Goal: Use online tool/utility: Utilize a website feature to perform a specific function

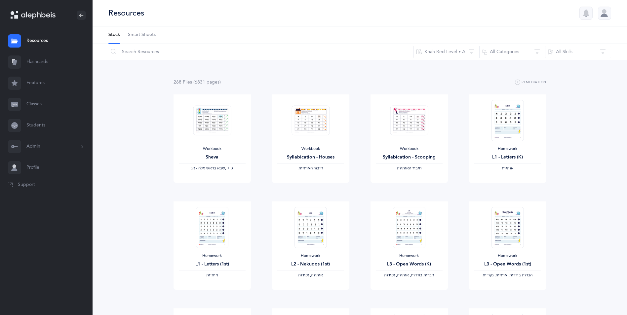
click at [40, 64] on link "Flashcards" at bounding box center [46, 62] width 92 height 21
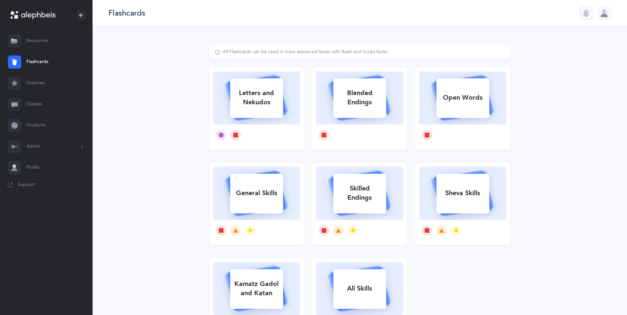
click at [272, 103] on div "Letters and Nekudos" at bounding box center [256, 98] width 53 height 26
select select
select select "single"
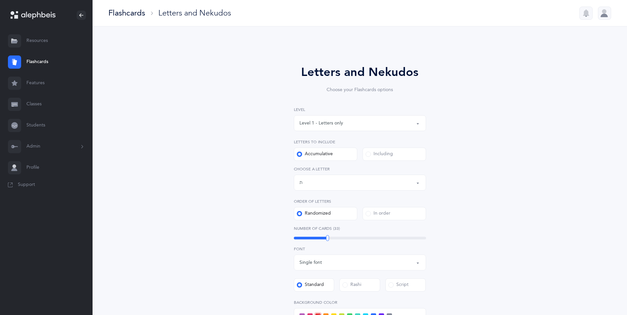
click at [330, 182] on div "Letters up until: ת" at bounding box center [359, 182] width 121 height 11
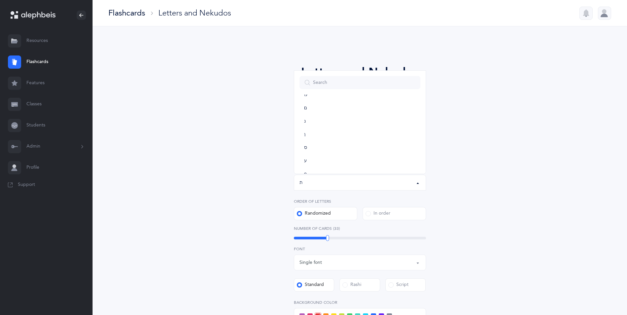
scroll to position [213, 0]
click at [305, 143] on span "ן" at bounding box center [304, 144] width 1 height 6
select select "16"
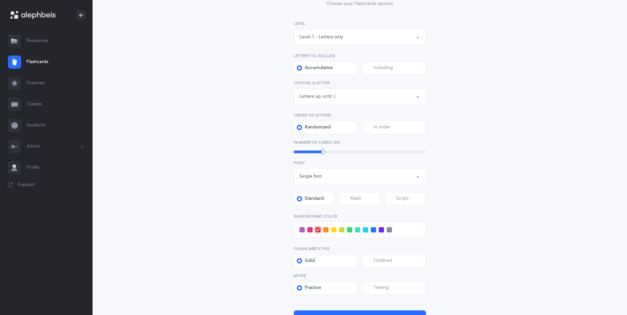
scroll to position [87, 0]
click at [373, 227] on span at bounding box center [373, 229] width 5 height 5
click at [0, 0] on input "checkbox" at bounding box center [0, 0] width 0 height 0
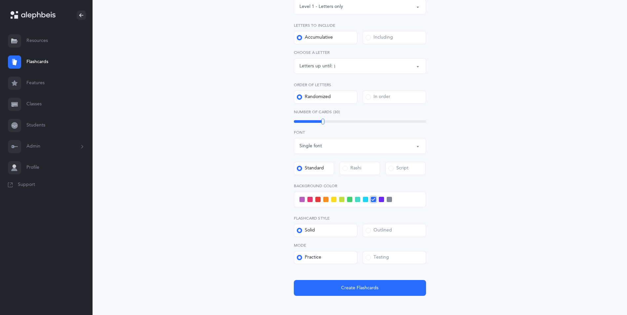
scroll to position [150, 0]
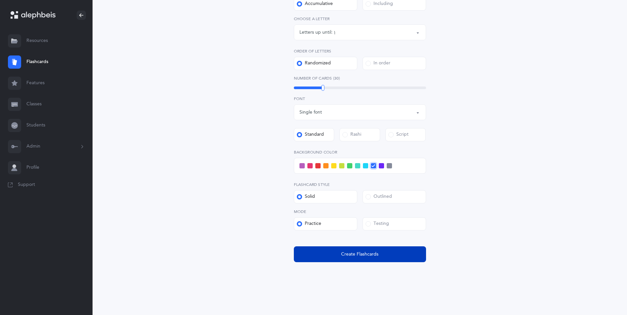
click at [360, 259] on button "Create Flashcards" at bounding box center [360, 254] width 132 height 16
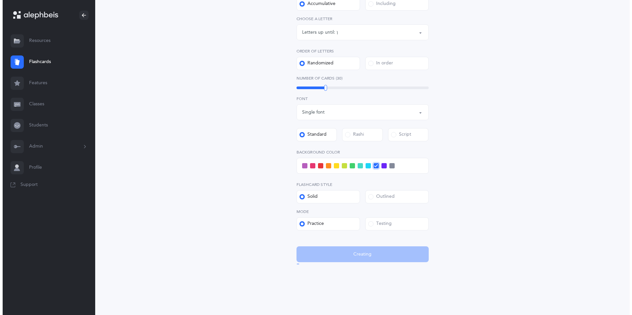
scroll to position [0, 0]
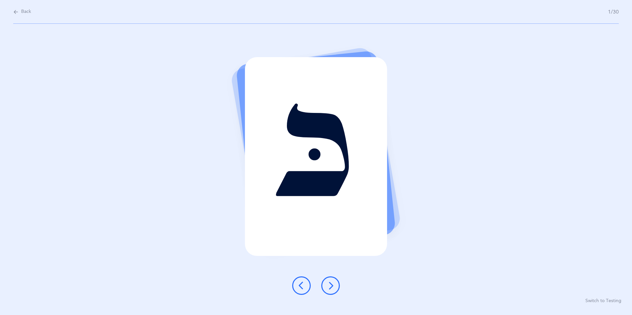
click at [333, 283] on icon at bounding box center [330, 286] width 8 height 8
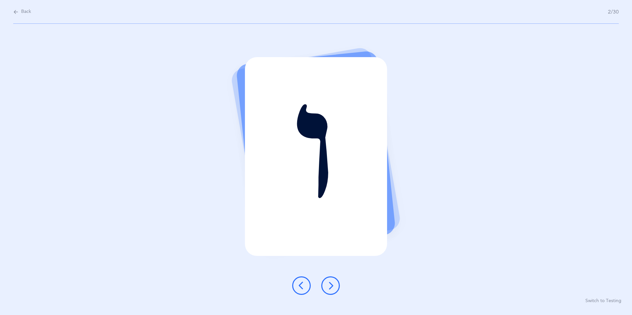
click at [337, 294] on div at bounding box center [316, 285] width 58 height 18
click at [329, 288] on icon at bounding box center [330, 286] width 8 height 8
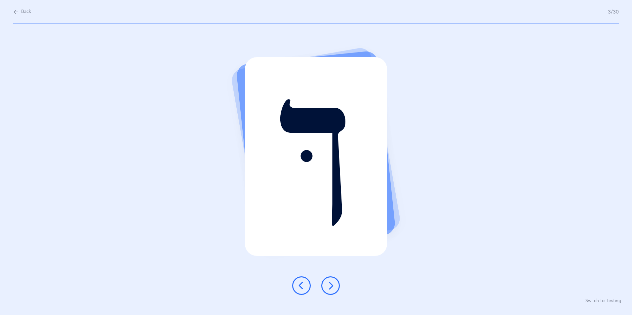
click at [331, 286] on icon at bounding box center [330, 286] width 8 height 8
click at [332, 287] on icon at bounding box center [330, 286] width 8 height 8
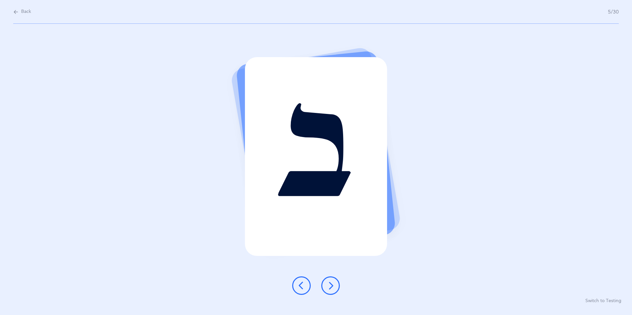
click at [333, 287] on icon at bounding box center [330, 286] width 8 height 8
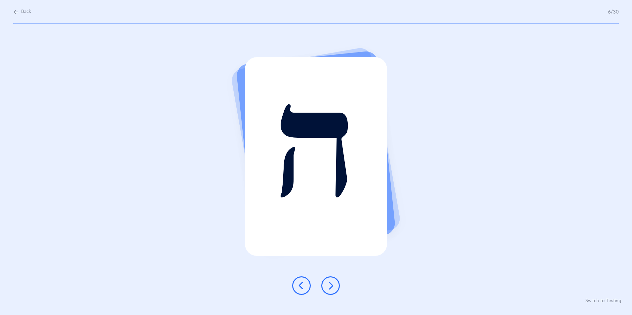
click at [334, 283] on icon at bounding box center [330, 286] width 8 height 8
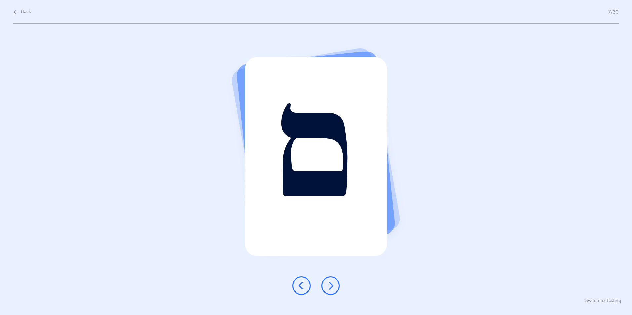
click at [333, 288] on icon at bounding box center [330, 286] width 8 height 8
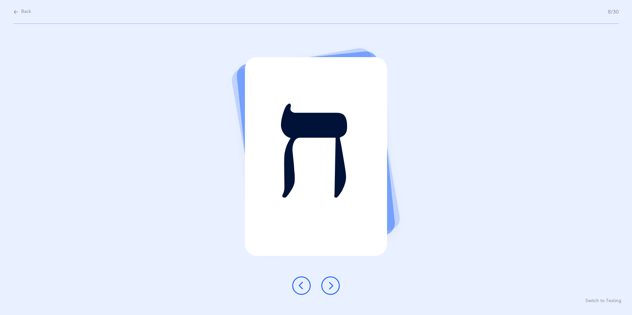
click at [335, 287] on button at bounding box center [330, 285] width 18 height 18
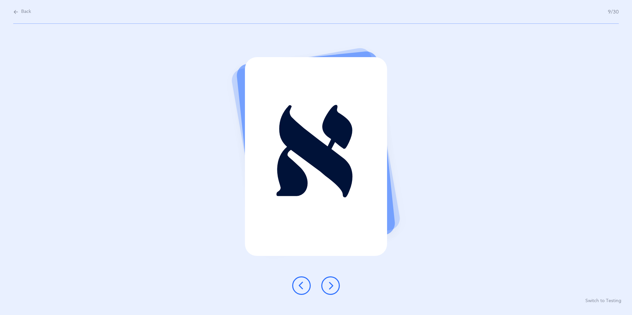
click at [331, 288] on icon at bounding box center [330, 286] width 8 height 8
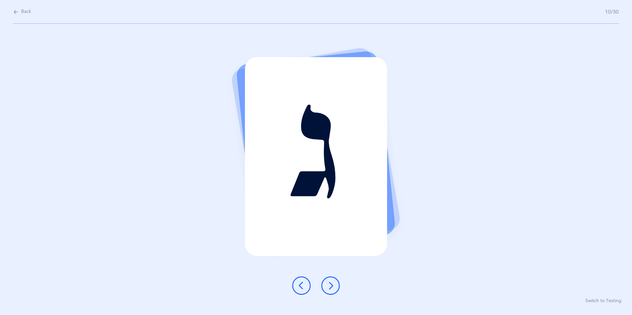
click at [332, 288] on icon at bounding box center [330, 286] width 8 height 8
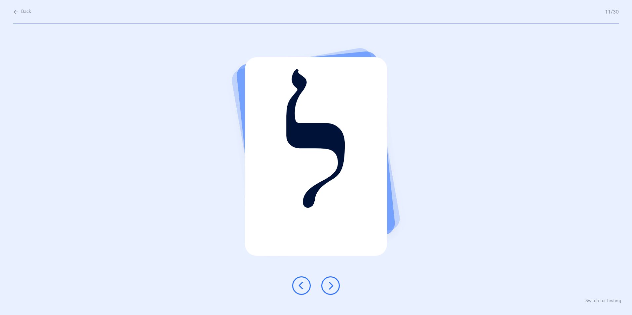
click at [334, 287] on icon at bounding box center [330, 286] width 8 height 8
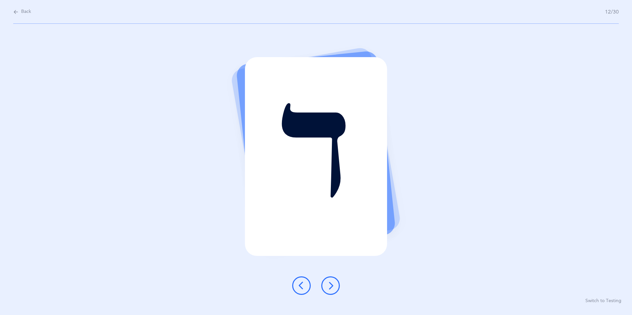
click at [331, 290] on button at bounding box center [330, 285] width 18 height 18
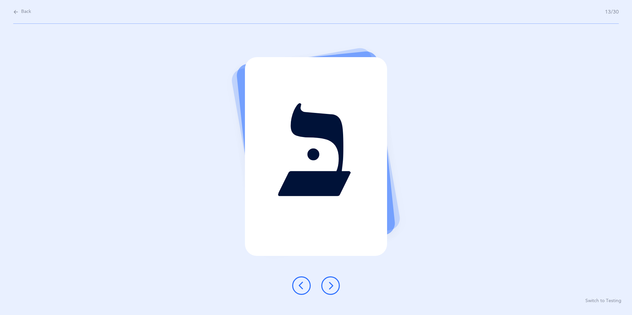
click at [330, 289] on icon at bounding box center [330, 286] width 8 height 8
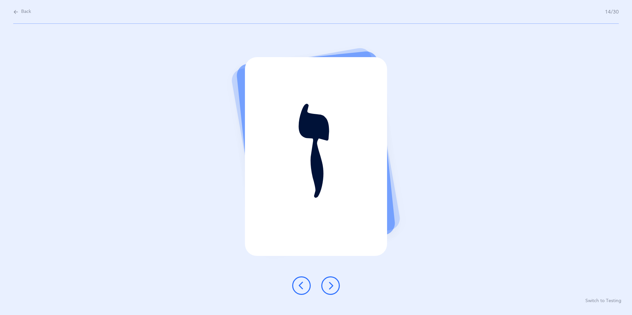
click at [332, 287] on icon at bounding box center [330, 286] width 8 height 8
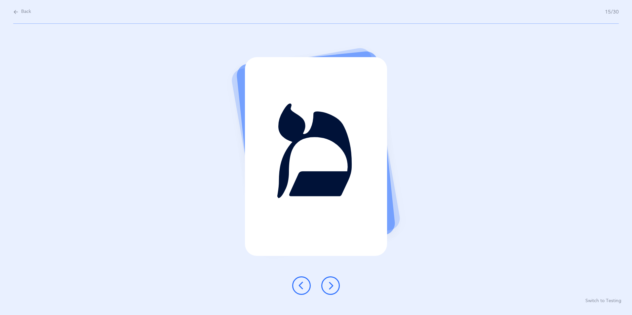
click at [331, 288] on icon at bounding box center [330, 286] width 8 height 8
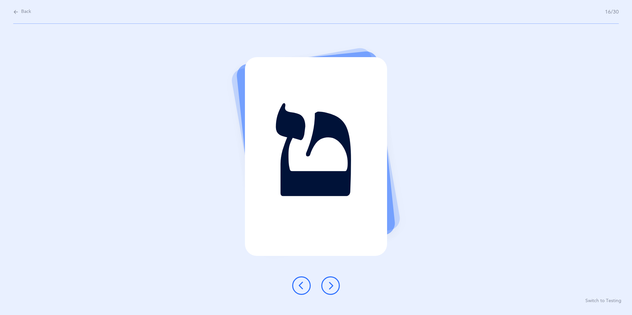
click at [332, 288] on icon at bounding box center [330, 286] width 8 height 8
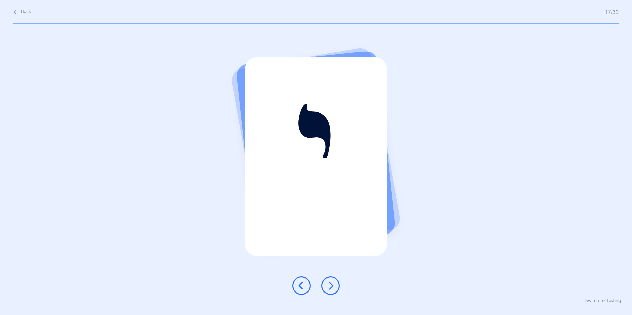
click at [330, 284] on icon at bounding box center [330, 286] width 8 height 8
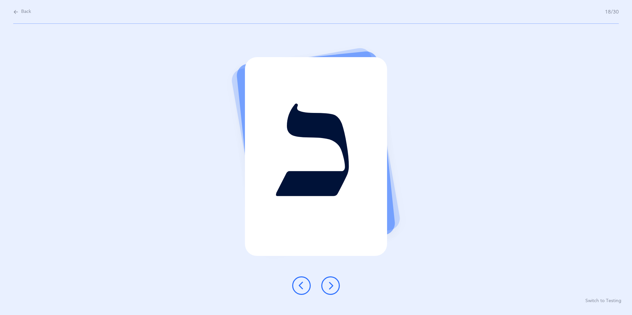
click at [336, 286] on button at bounding box center [330, 285] width 18 height 18
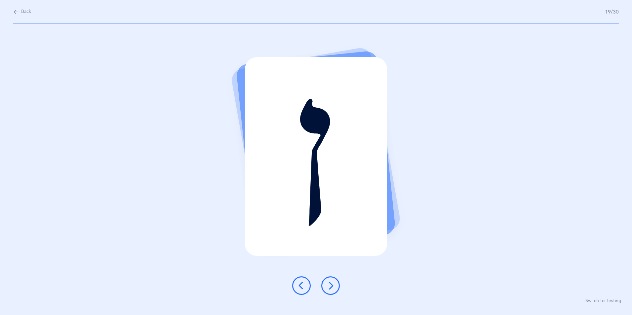
click at [331, 288] on icon at bounding box center [330, 286] width 8 height 8
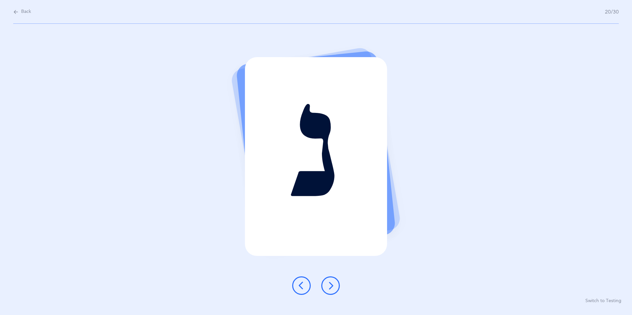
click at [332, 285] on icon at bounding box center [330, 286] width 8 height 8
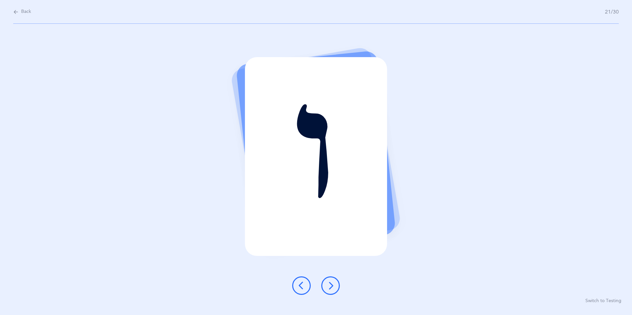
click at [336, 282] on button at bounding box center [330, 285] width 18 height 18
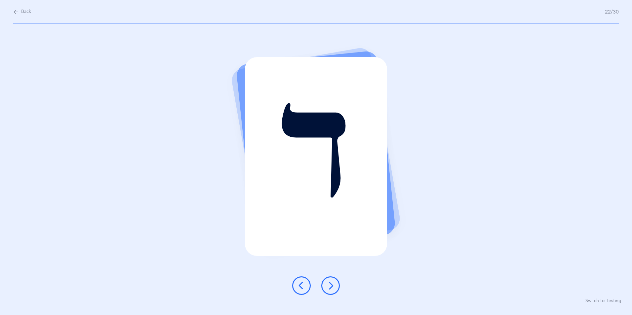
click at [334, 283] on icon at bounding box center [330, 286] width 8 height 8
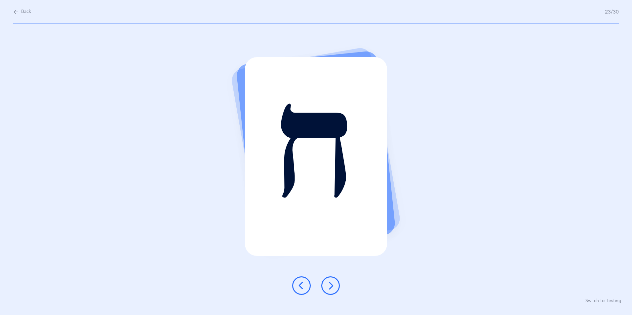
click at [332, 281] on button at bounding box center [330, 285] width 18 height 18
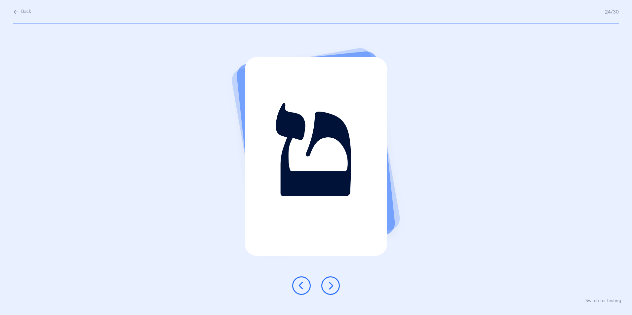
click at [336, 283] on button at bounding box center [330, 285] width 18 height 18
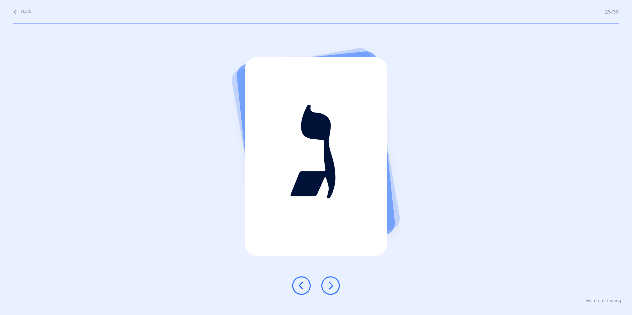
click at [332, 285] on icon at bounding box center [330, 286] width 8 height 8
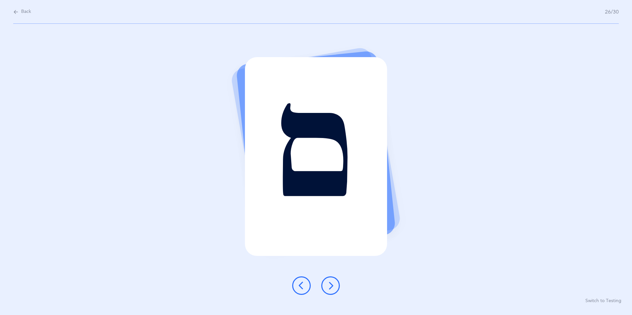
click at [337, 283] on button at bounding box center [330, 285] width 18 height 18
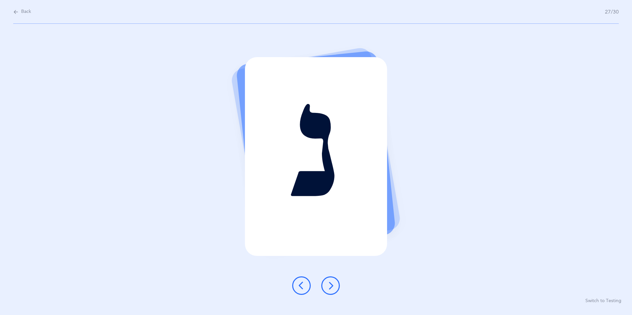
click at [333, 286] on icon at bounding box center [330, 286] width 8 height 8
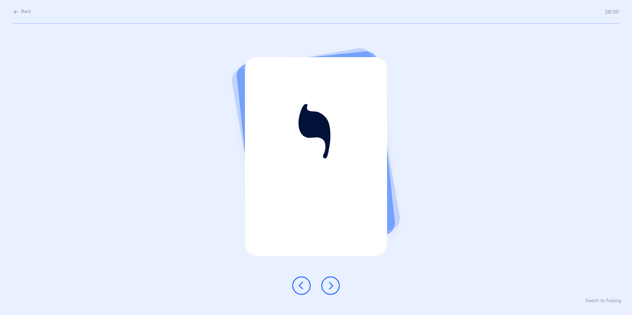
click at [334, 286] on icon at bounding box center [330, 286] width 8 height 8
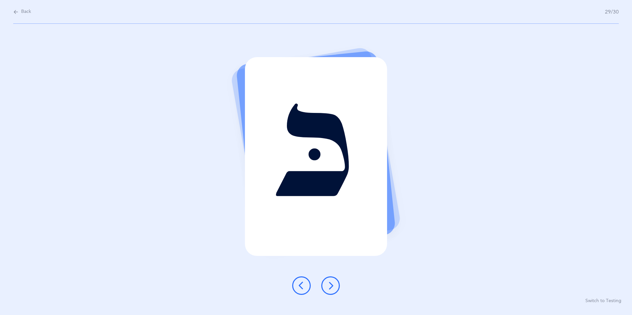
click at [335, 284] on button at bounding box center [330, 285] width 18 height 18
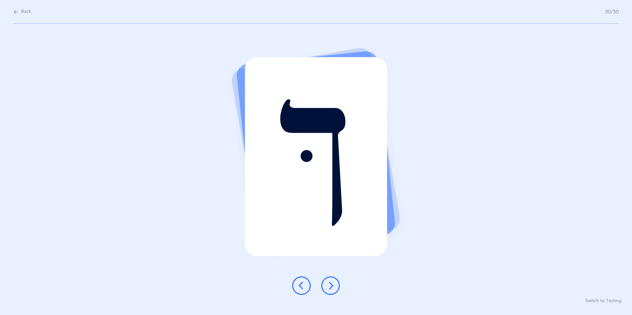
click at [331, 286] on icon at bounding box center [330, 286] width 8 height 8
